Goal: Navigation & Orientation: Understand site structure

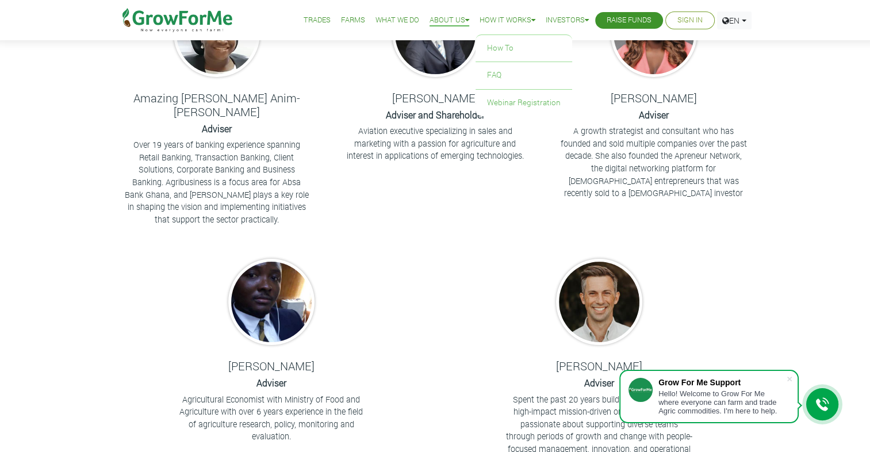
scroll to position [167, 0]
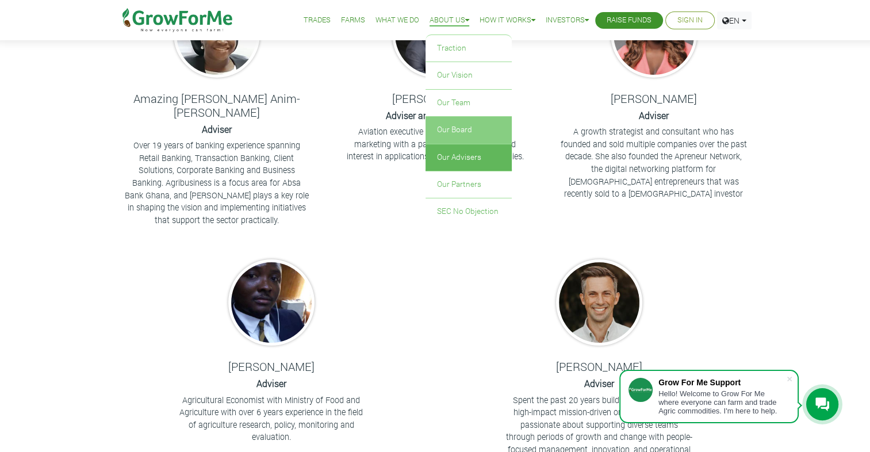
drag, startPoint x: 449, startPoint y: 24, endPoint x: 435, endPoint y: 125, distance: 101.6
click at [435, 125] on link "Our Board" at bounding box center [468, 130] width 86 height 26
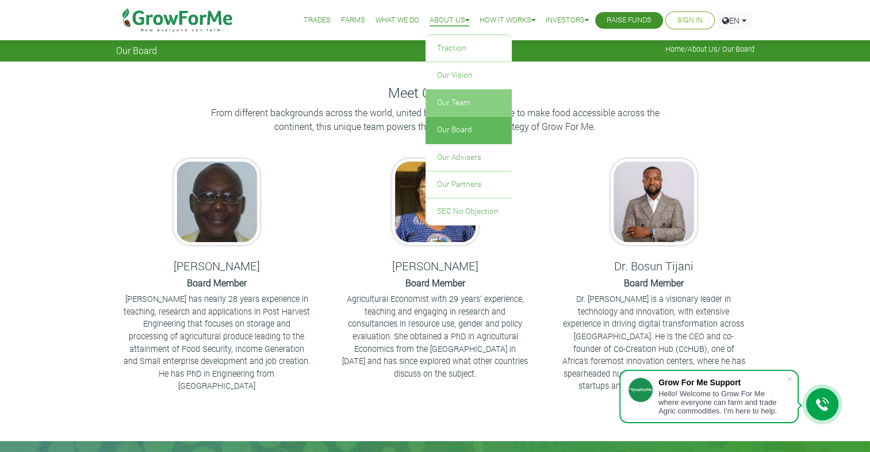
click at [446, 103] on link "Our Team" at bounding box center [468, 103] width 86 height 26
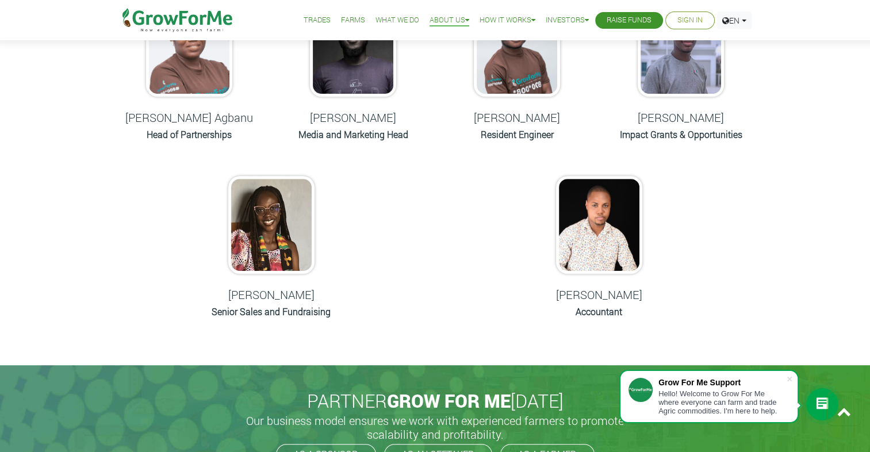
scroll to position [595, 0]
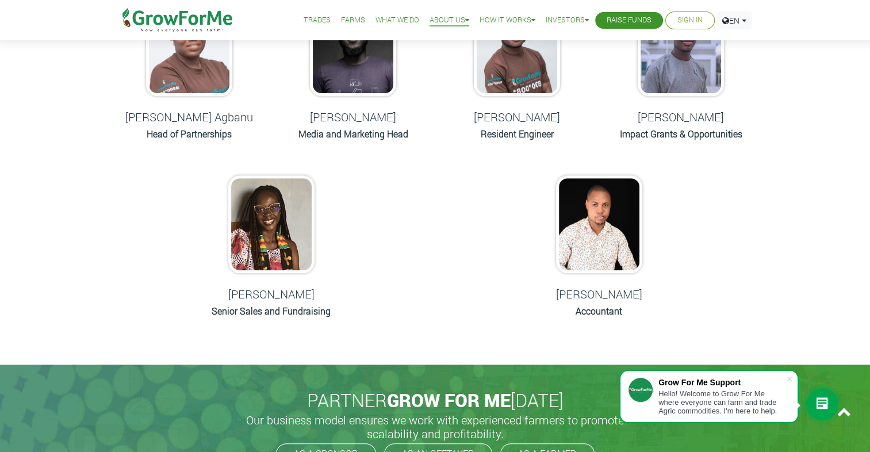
click at [382, 16] on link "What We Do" at bounding box center [397, 20] width 44 height 12
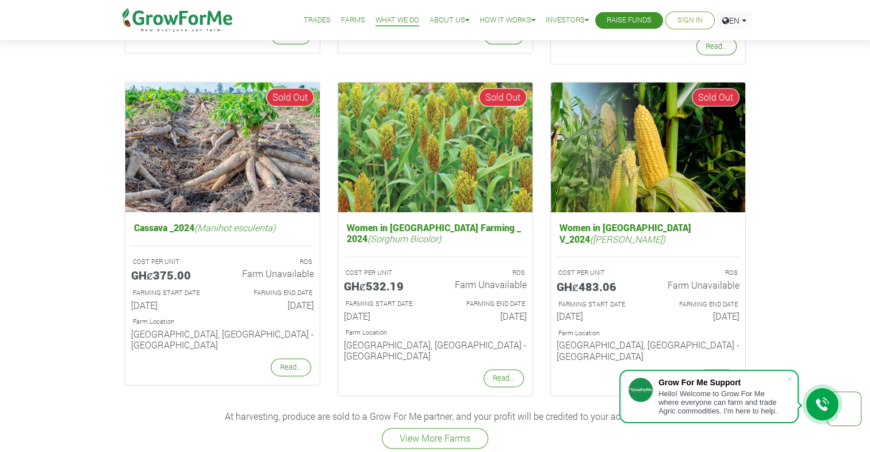
scroll to position [1377, 0]
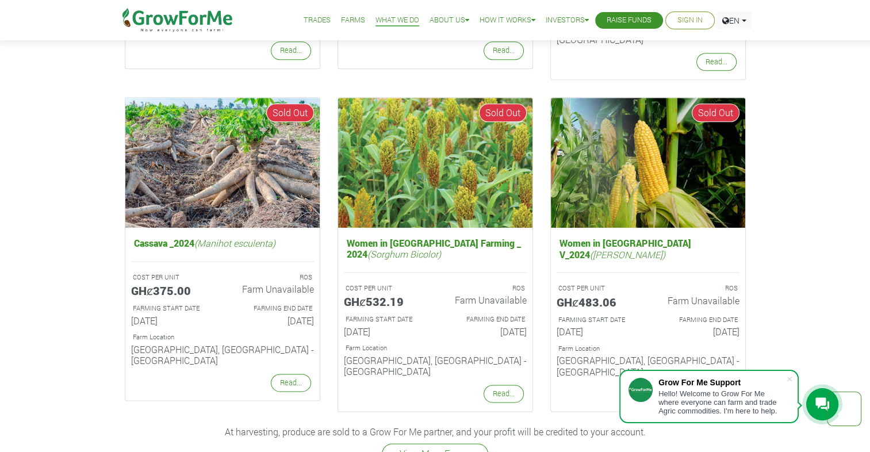
click at [341, 16] on link "Farms" at bounding box center [353, 20] width 24 height 12
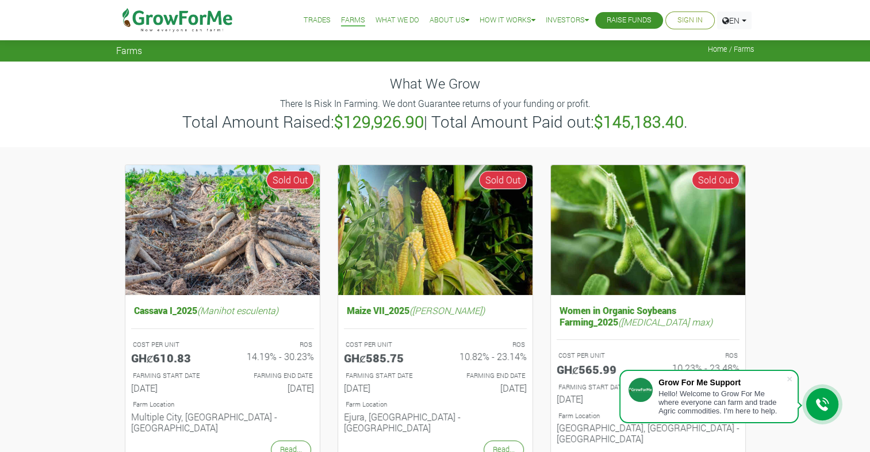
click at [310, 14] on link "Trades" at bounding box center [316, 20] width 27 height 12
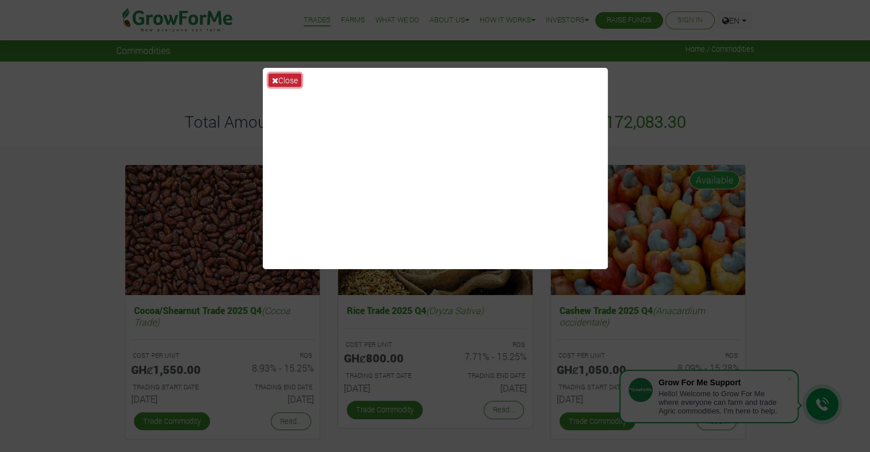
drag, startPoint x: 0, startPoint y: 0, endPoint x: 297, endPoint y: 73, distance: 305.4
click at [297, 74] on button "Close" at bounding box center [284, 80] width 33 height 13
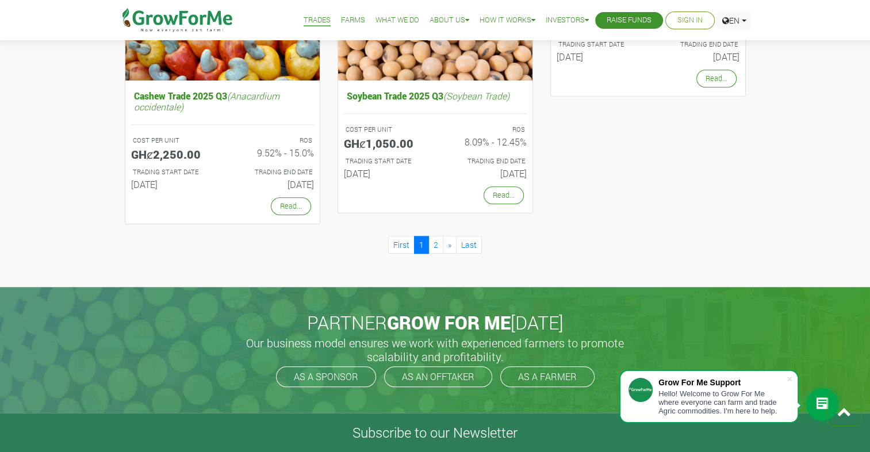
scroll to position [1101, 0]
